Goal: Information Seeking & Learning: Learn about a topic

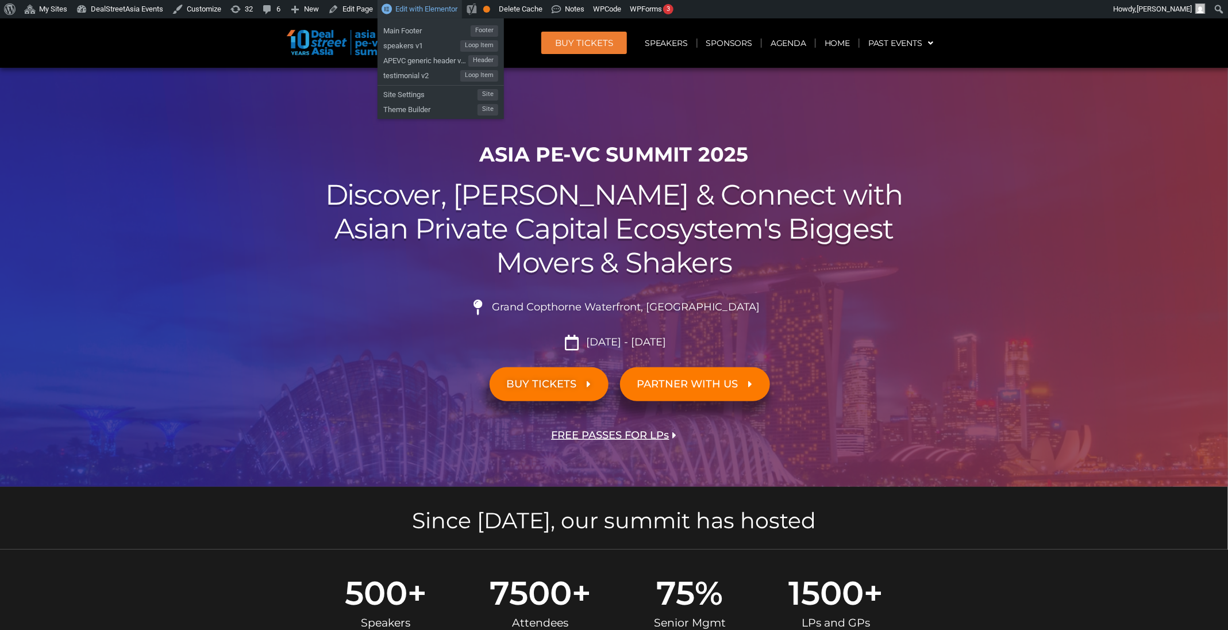
click at [417, 10] on span "Edit with Elementor" at bounding box center [426, 9] width 62 height 9
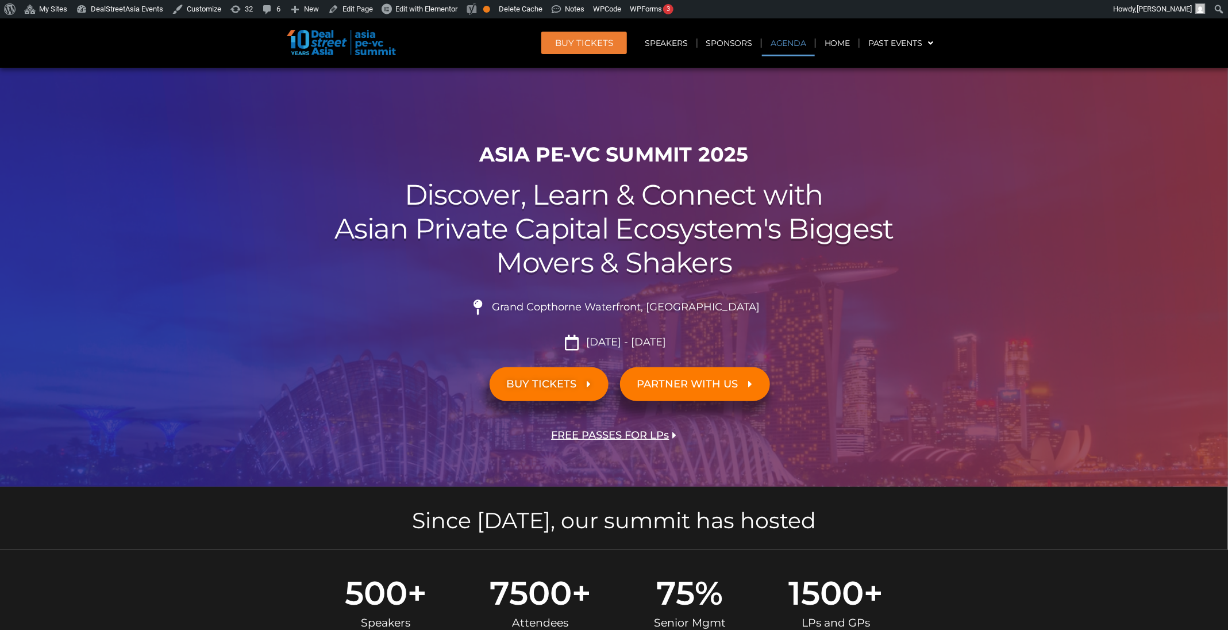
click at [795, 45] on link "Agenda" at bounding box center [788, 43] width 53 height 26
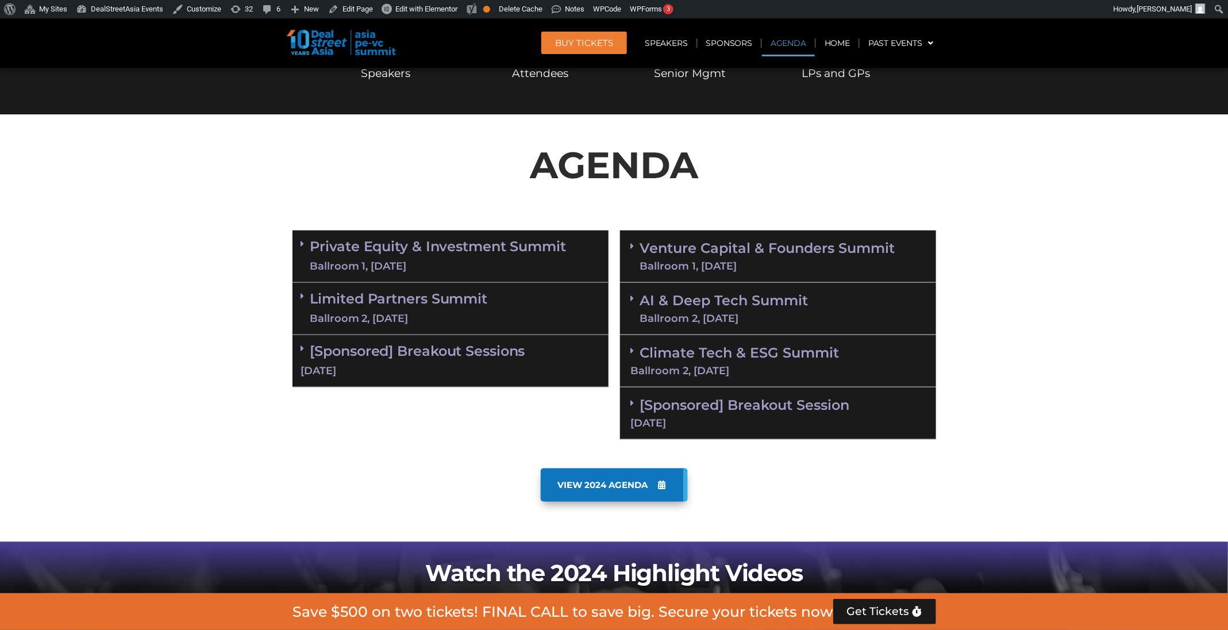
scroll to position [601, 0]
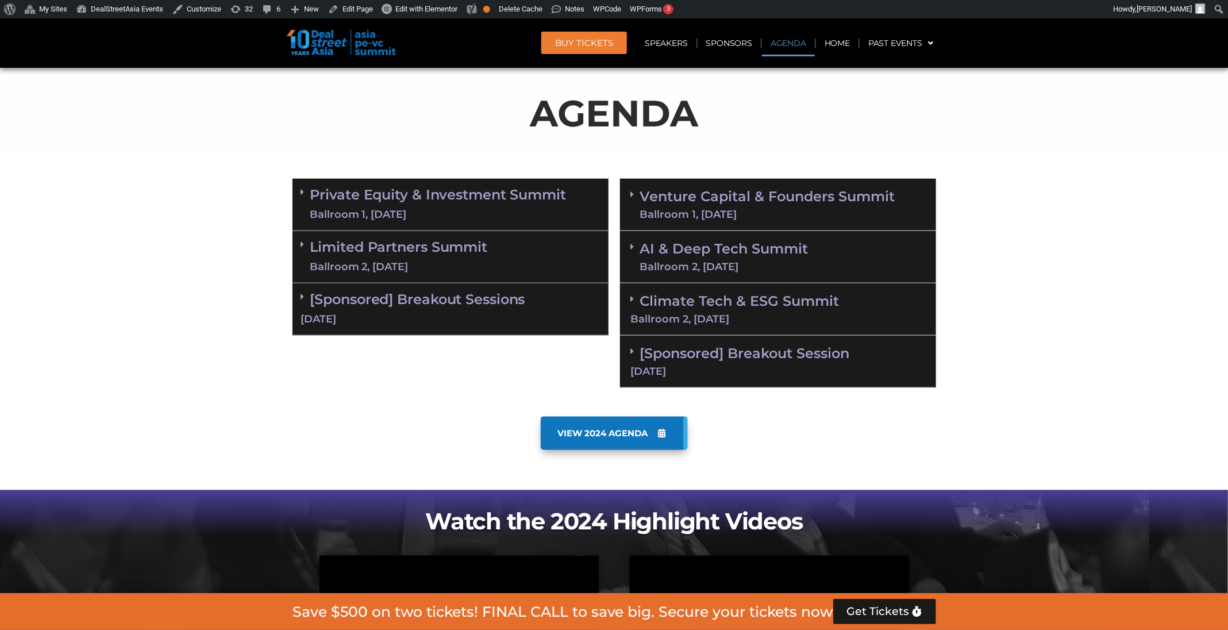
click at [807, 199] on link "Venture Capital & Founders​ Summit Ballroom 1, [DATE]" at bounding box center [767, 205] width 255 height 30
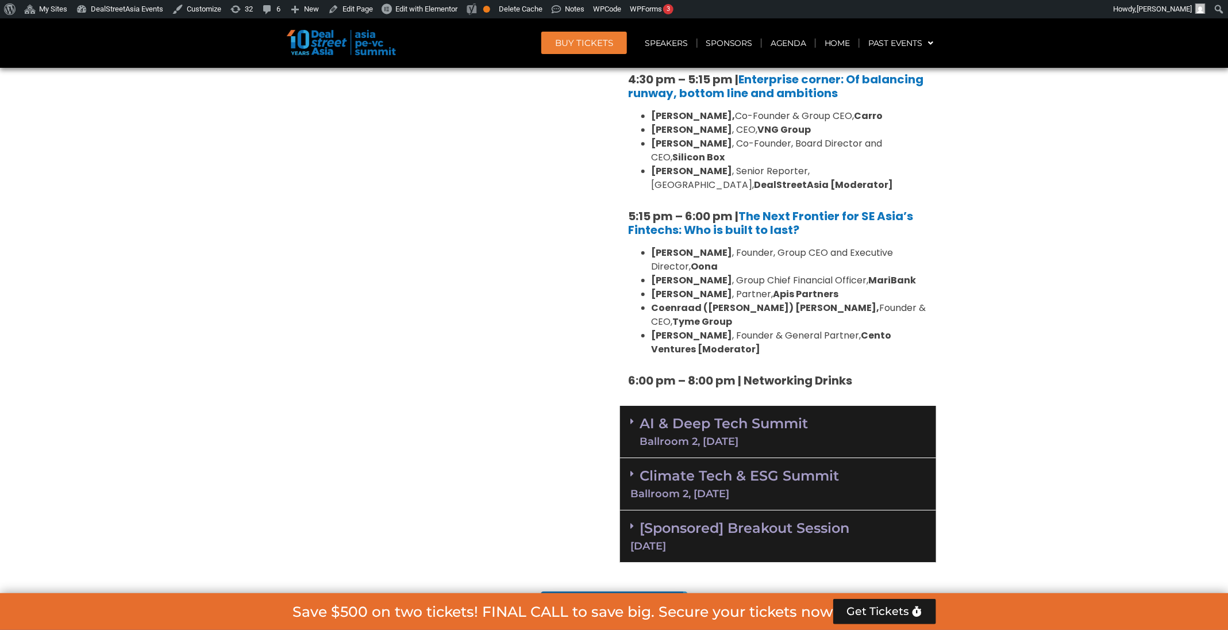
scroll to position [1985, 0]
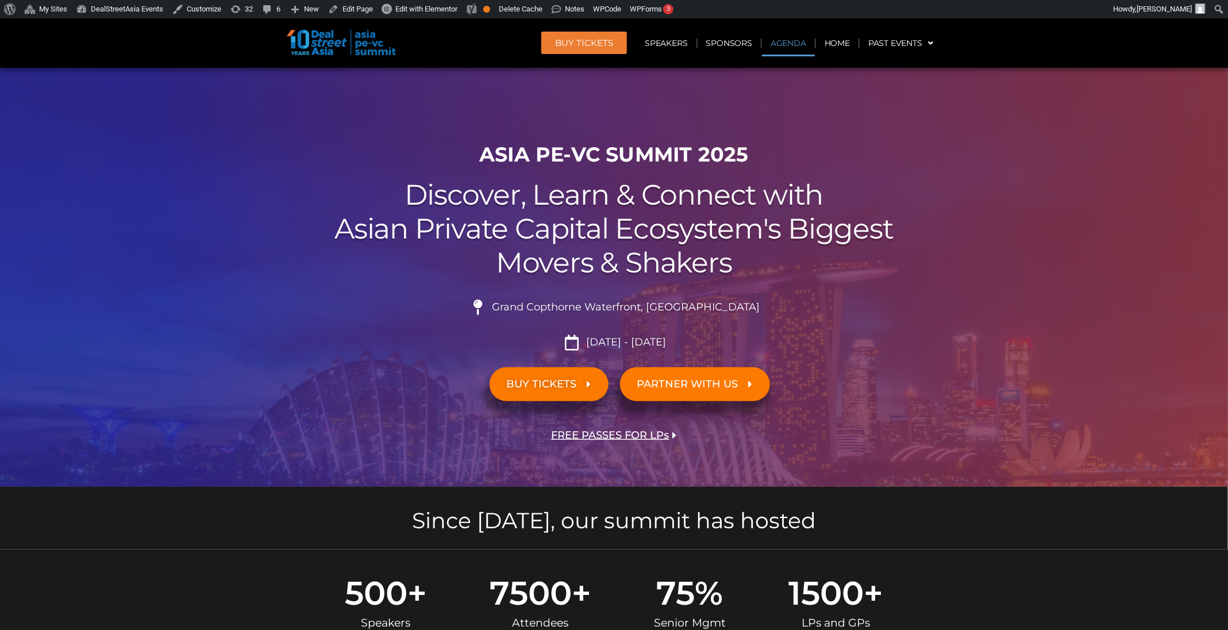
click at [778, 51] on link "Agenda" at bounding box center [788, 43] width 53 height 26
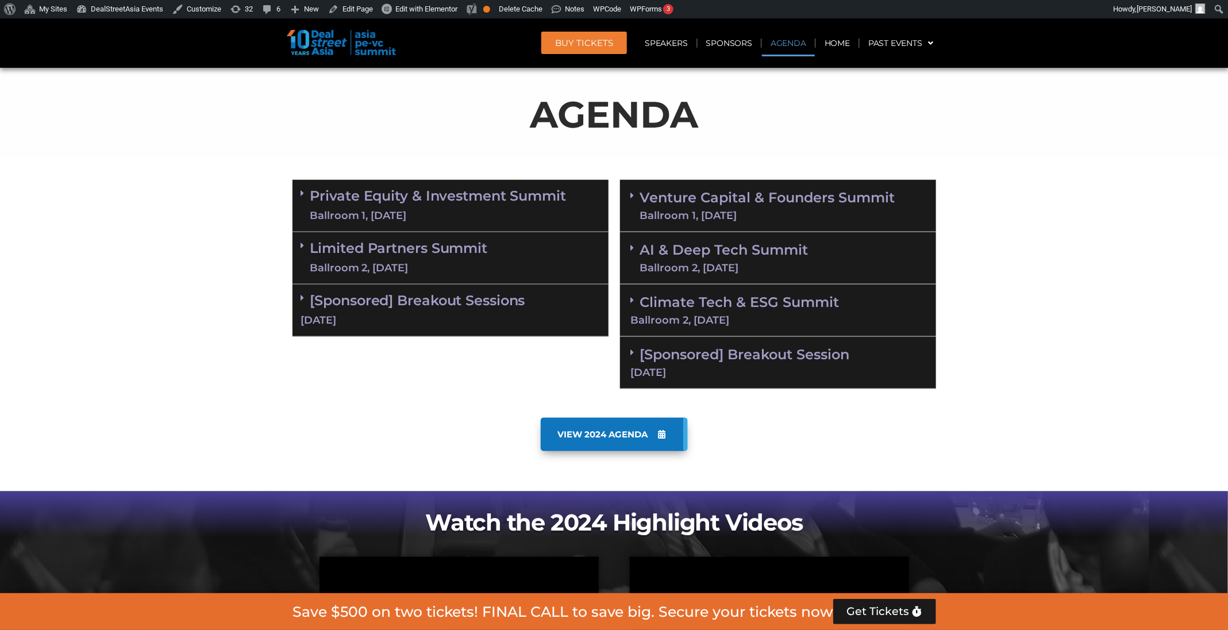
scroll to position [601, 0]
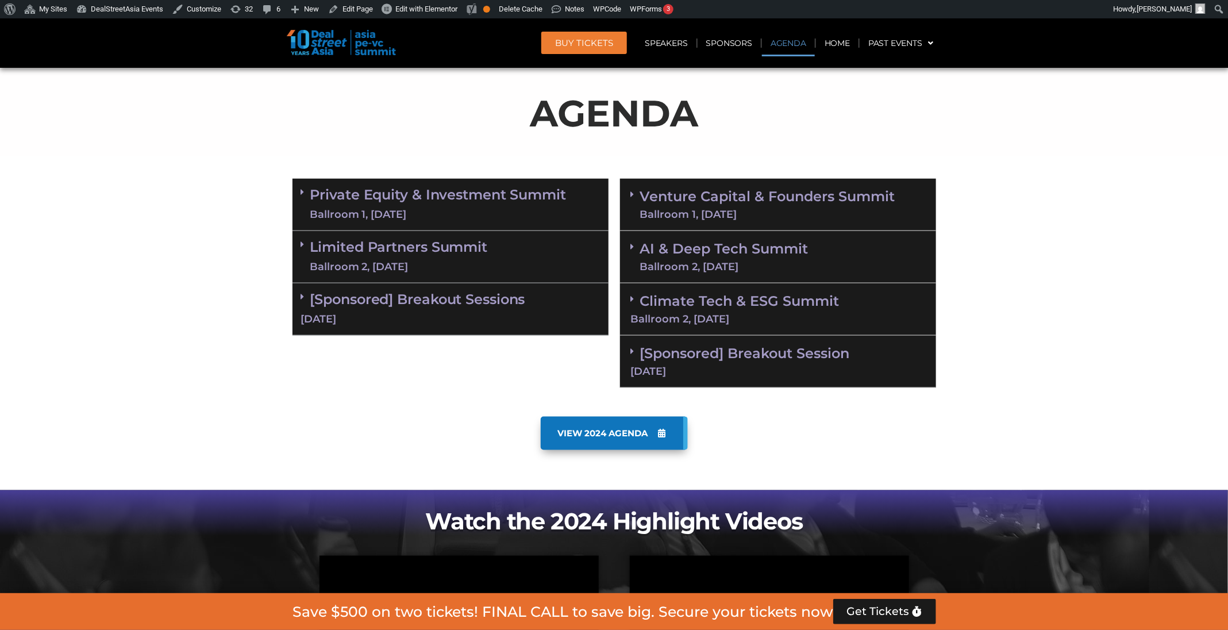
click at [839, 187] on div "Venture Capital & Founders​ Summit Ballroom 1, [DATE]" at bounding box center [778, 205] width 316 height 52
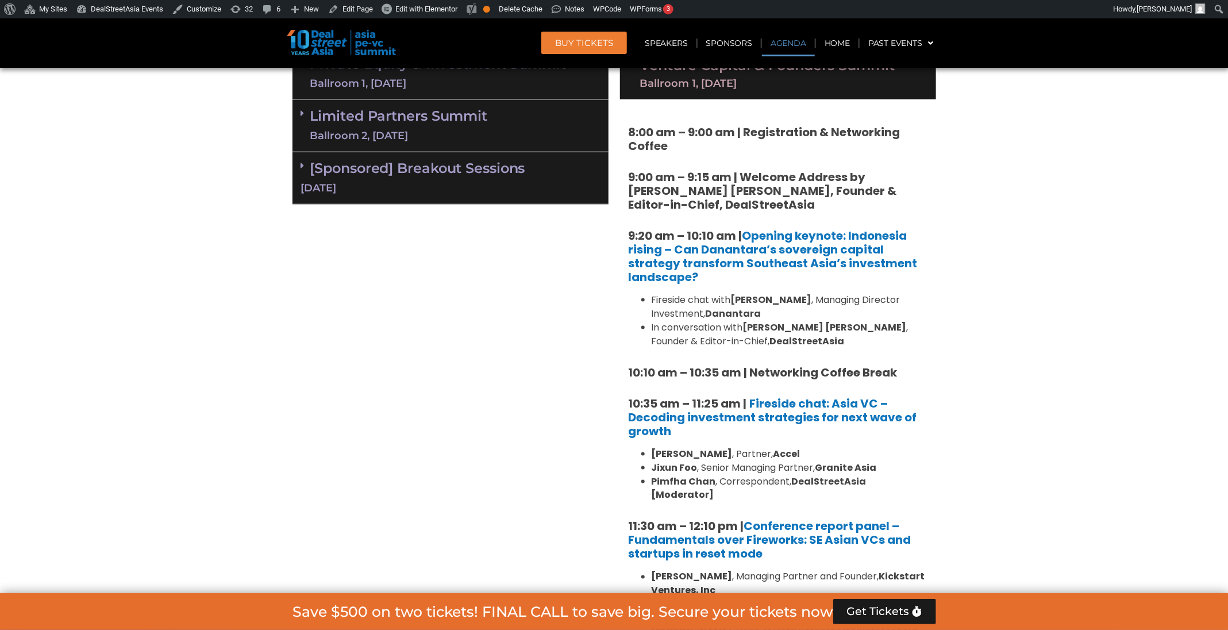
scroll to position [541, 0]
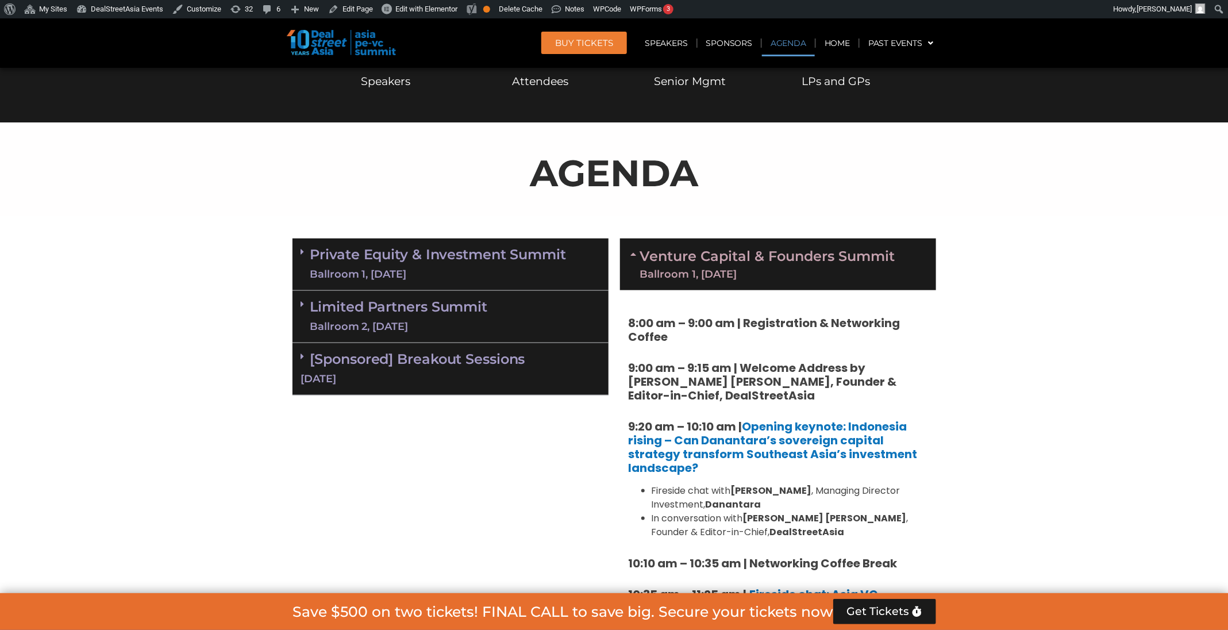
click at [484, 263] on link "Private Equity & Investment Summit Ballroom 1, [DATE]" at bounding box center [438, 264] width 256 height 34
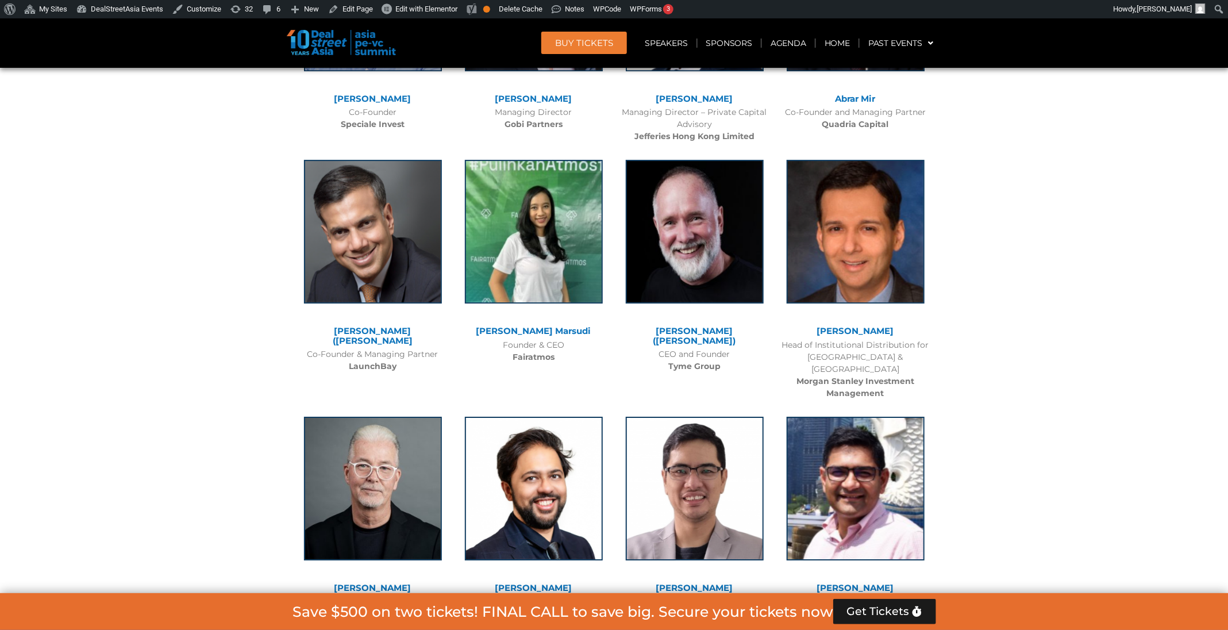
scroll to position [861, 0]
